Goal: Information Seeking & Learning: Learn about a topic

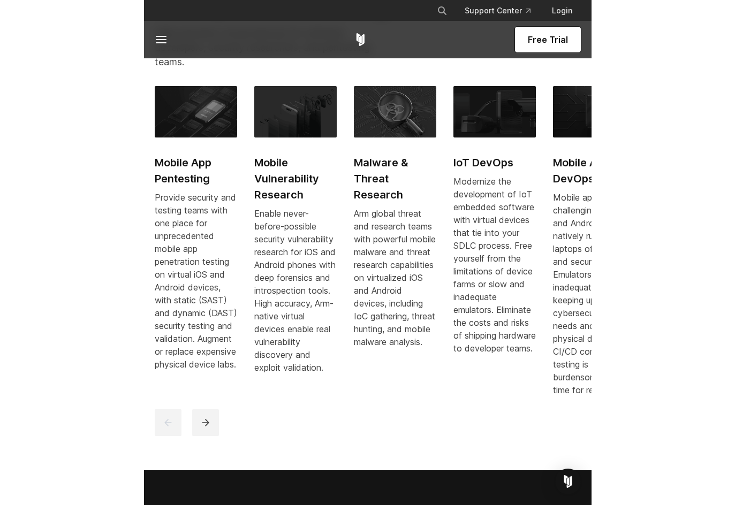
scroll to position [616, 0]
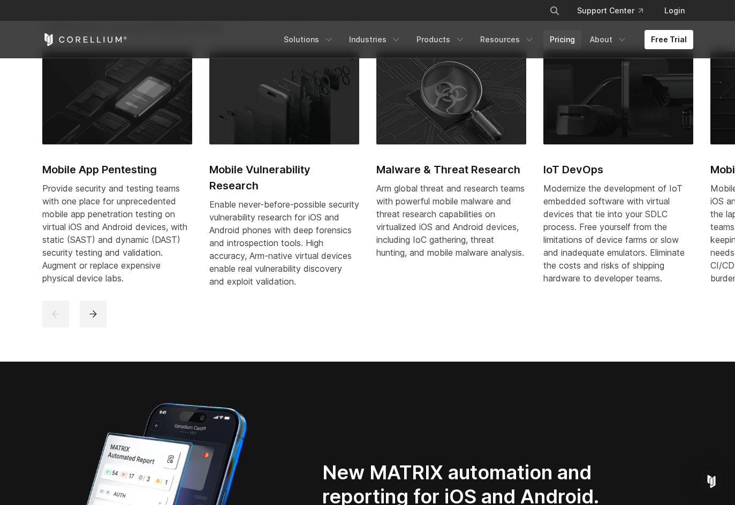
click at [416, 41] on link "Pricing" at bounding box center [562, 39] width 38 height 19
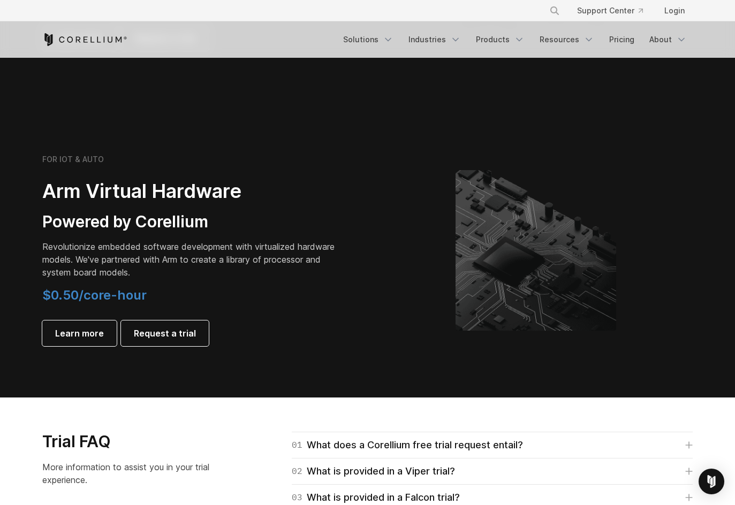
scroll to position [1231, 0]
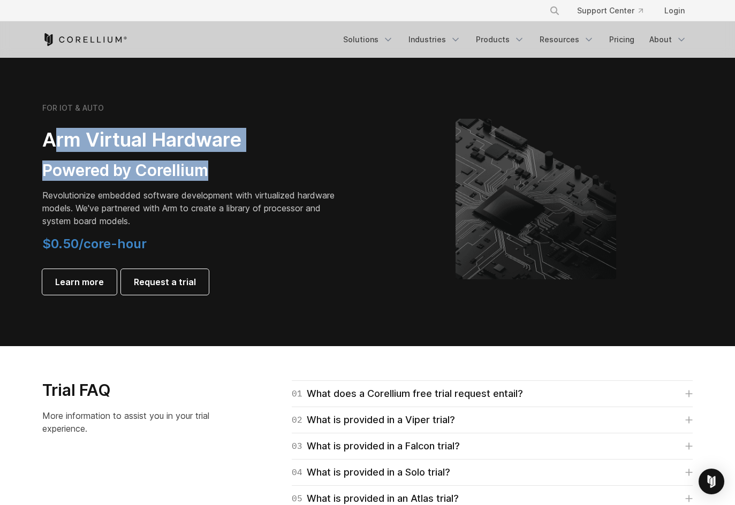
drag, startPoint x: 59, startPoint y: 140, endPoint x: 259, endPoint y: 171, distance: 201.6
click at [259, 171] on div "FOR IOT & AUTO Arm Virtual Hardware Powered by Corellium Revolutionize embedded…" at bounding box center [192, 199] width 300 height 192
click at [259, 171] on h3 "Powered by Corellium" at bounding box center [192, 171] width 300 height 20
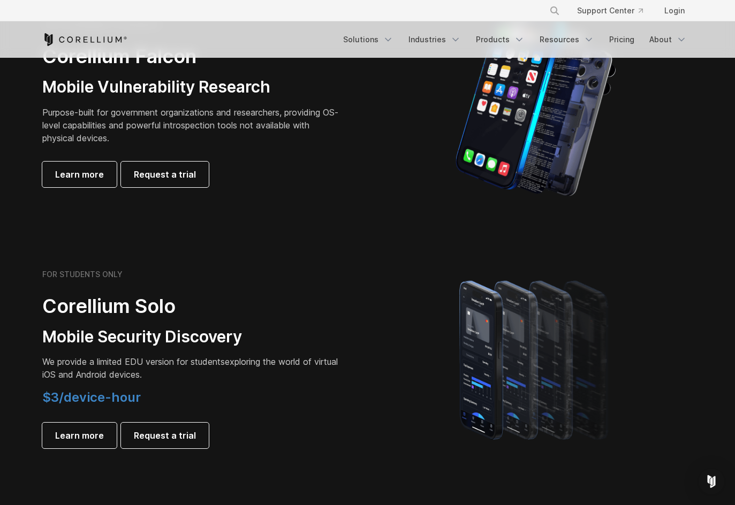
scroll to position [718, 0]
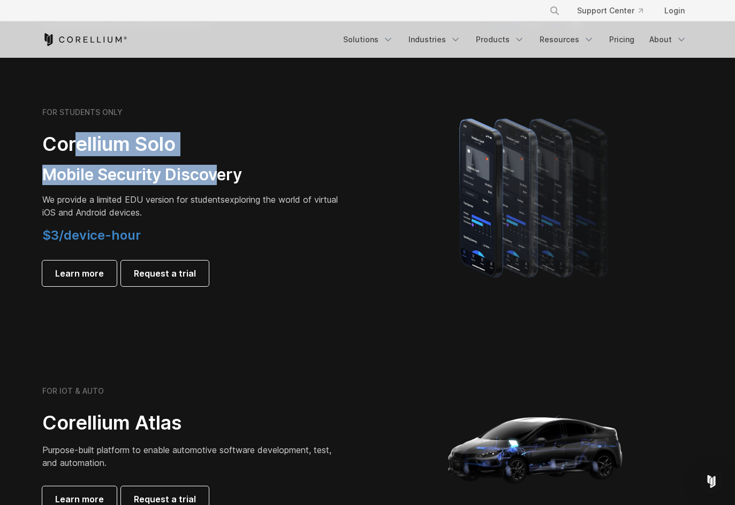
drag, startPoint x: 74, startPoint y: 147, endPoint x: 224, endPoint y: 181, distance: 154.2
click at [224, 181] on div "FOR STUDENTS ONLY Corellium Solo Mobile Security Discovery We provide a limited…" at bounding box center [192, 197] width 300 height 179
click at [224, 181] on h3 "Mobile Security Discovery" at bounding box center [192, 175] width 300 height 20
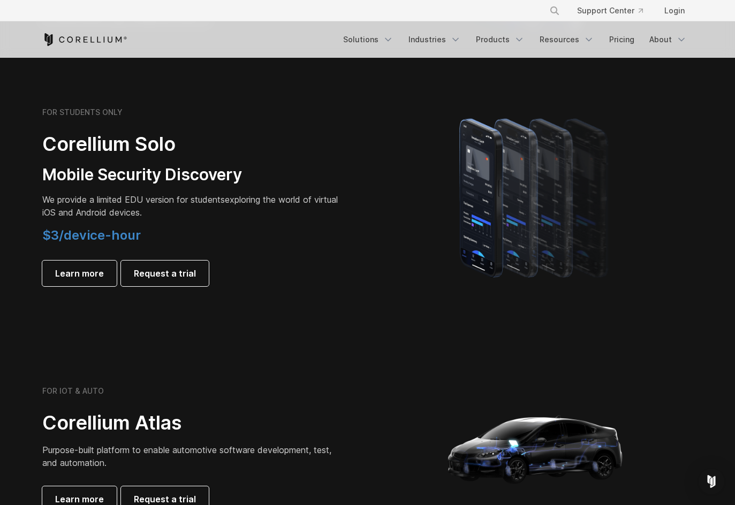
click at [165, 199] on span "We provide a limited EDU version for students" at bounding box center [133, 199] width 183 height 11
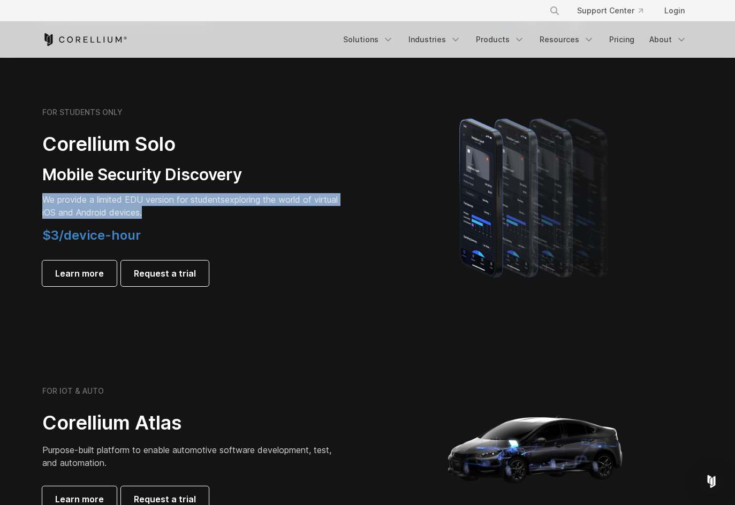
click at [165, 199] on span "We provide a limited EDU version for students" at bounding box center [133, 199] width 183 height 11
